Goal: Task Accomplishment & Management: Complete application form

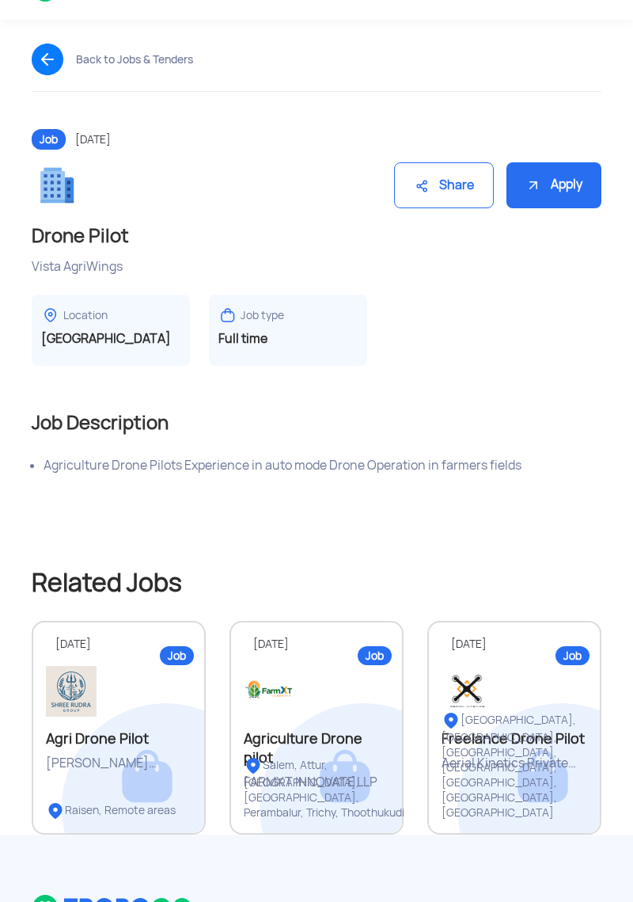
scroll to position [50, 0]
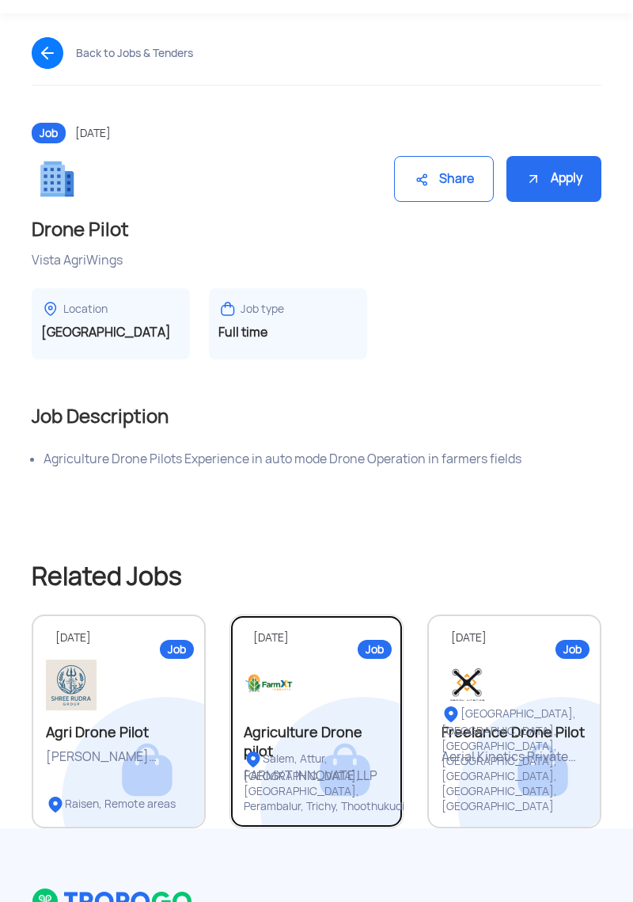
click at [301, 794] on div "Salem, Attur, [GEOGRAPHIC_DATA], [GEOGRAPHIC_DATA], Perambalur, Trichy, Thoothu…" at bounding box center [330, 782] width 172 height 64
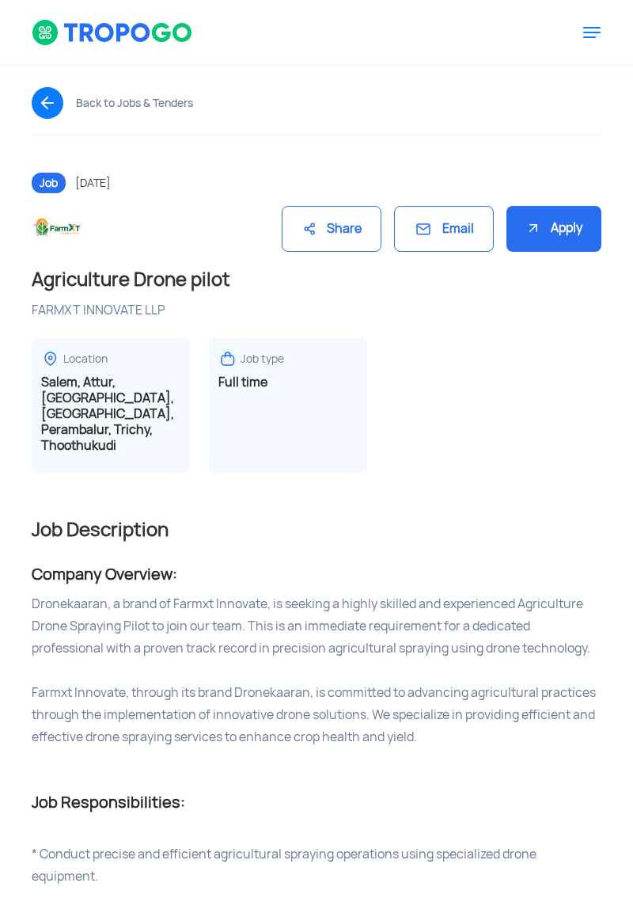
scroll to position [50, 0]
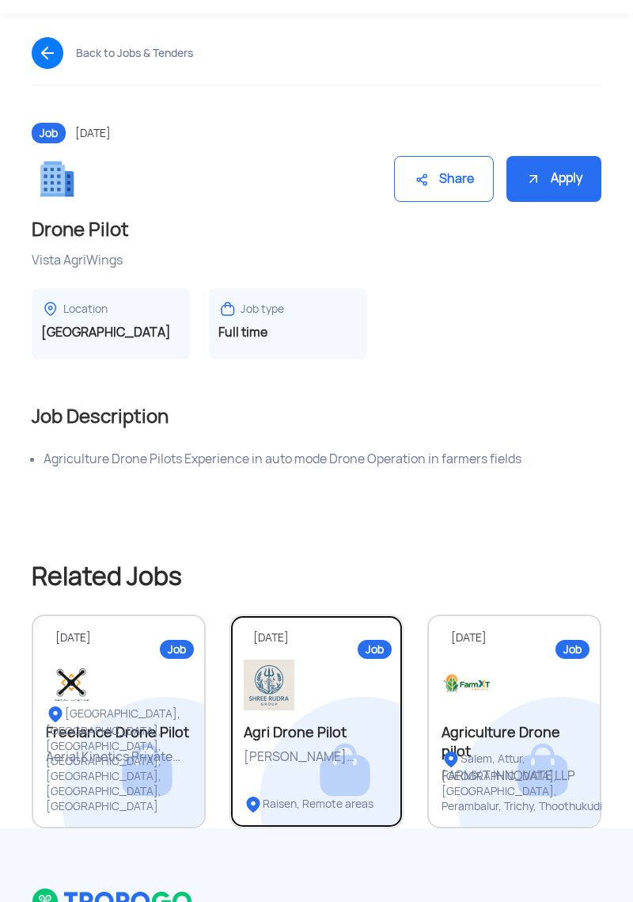
click at [321, 792] on link "Job [DATE] Agri Drone Pilot [PERSON_NAME] Enterprises Raisen, Remote areas" at bounding box center [317, 721] width 174 height 214
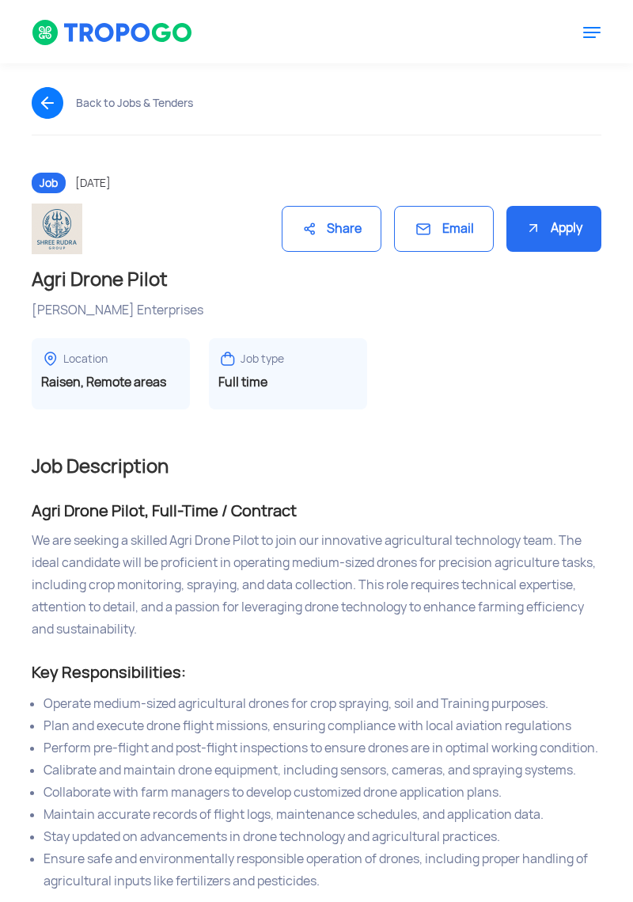
click at [139, 373] on div "Location [GEOGRAPHIC_DATA], Remote areas" at bounding box center [111, 373] width 158 height 71
click at [58, 351] on img at bounding box center [50, 358] width 19 height 19
click at [544, 227] on div "Apply" at bounding box center [554, 229] width 95 height 47
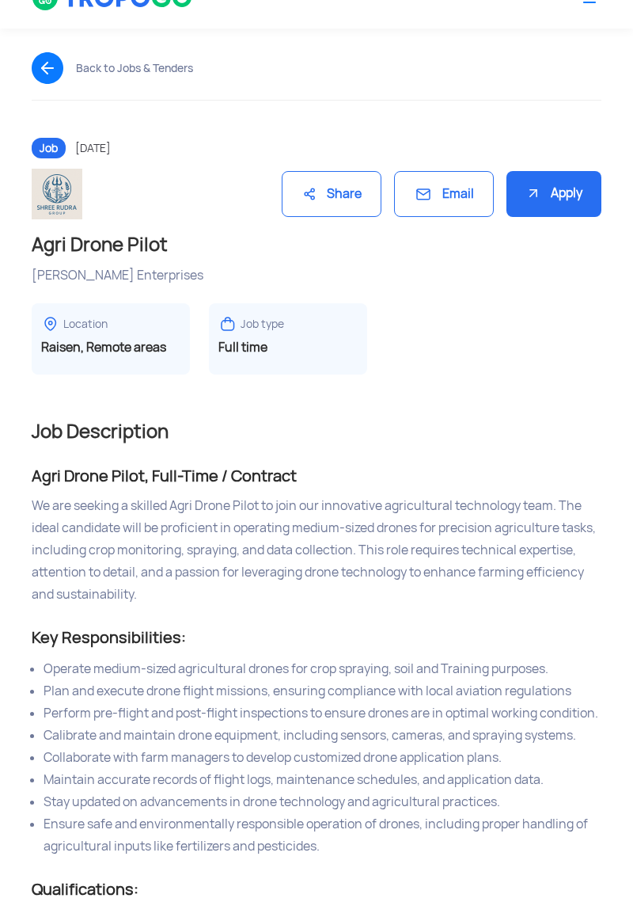
scroll to position [50, 0]
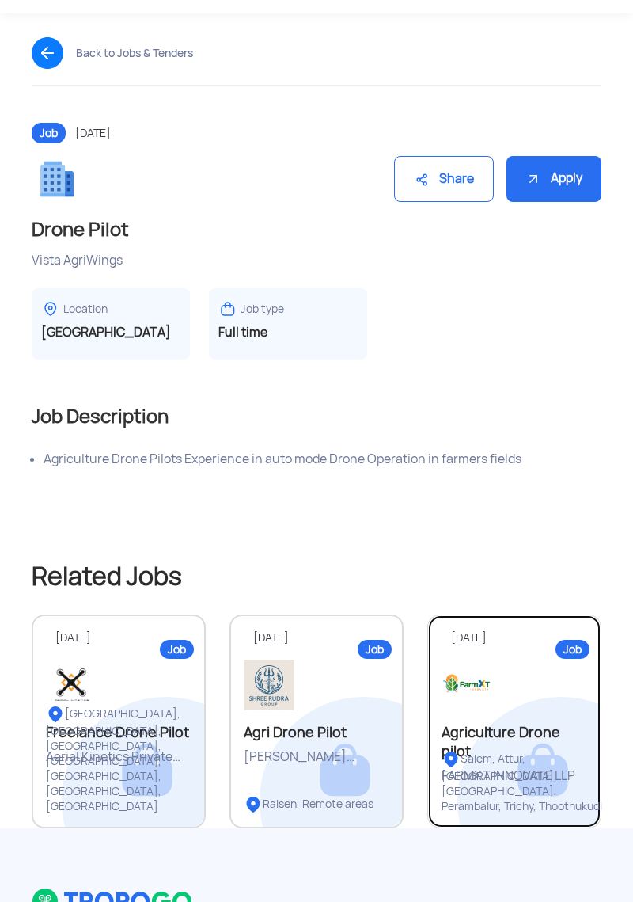
click at [510, 784] on div "Salem, Attur, [GEOGRAPHIC_DATA], [GEOGRAPHIC_DATA], Perambalur, Trichy, Thoothu…" at bounding box center [528, 782] width 172 height 64
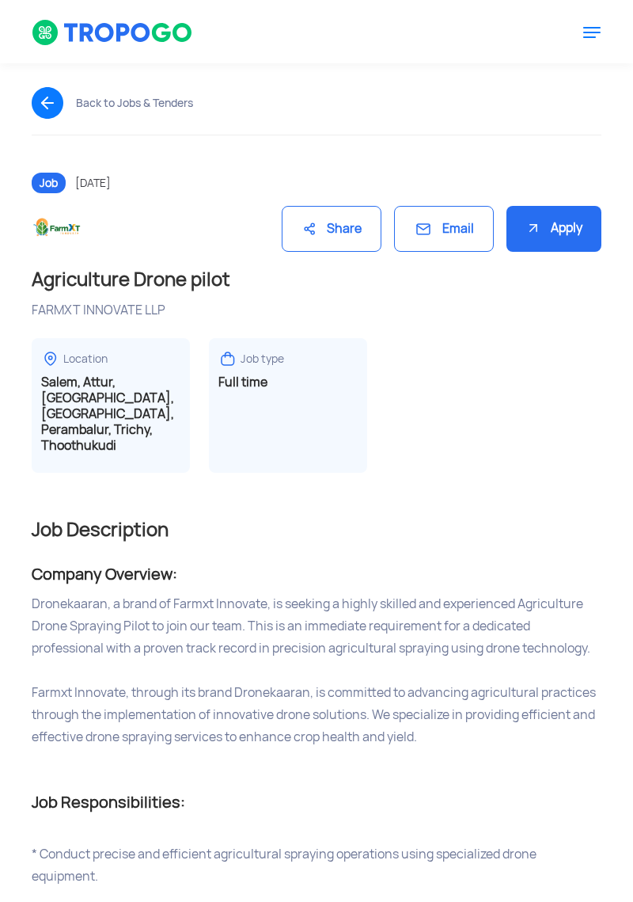
click at [538, 226] on div "Apply" at bounding box center [554, 229] width 95 height 47
click at [549, 231] on div "Apply" at bounding box center [554, 229] width 95 height 47
